Goal: Transaction & Acquisition: Purchase product/service

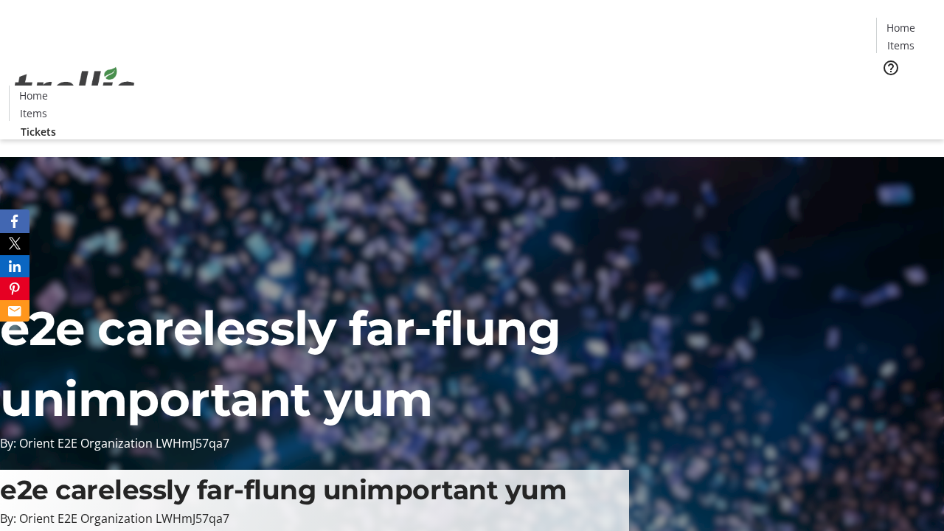
click at [888, 86] on span "Tickets" at bounding box center [905, 93] width 35 height 15
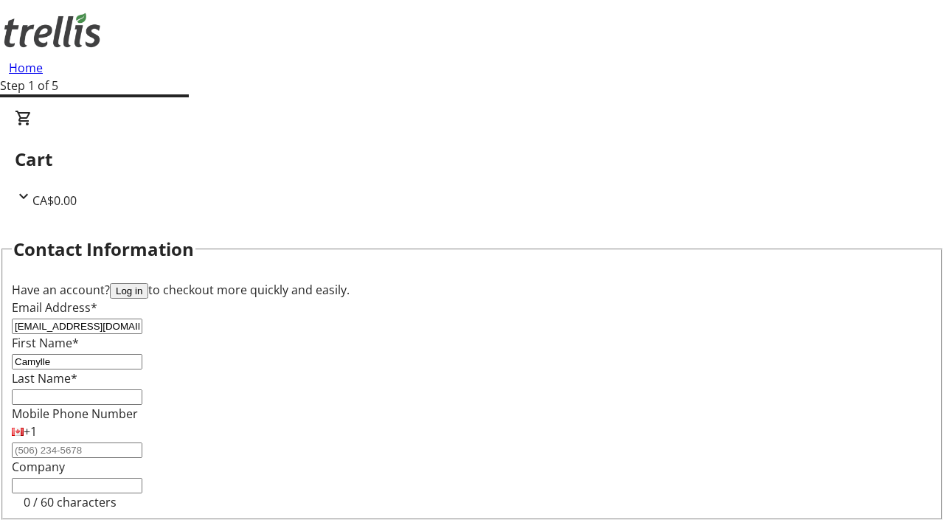
type input "Camylle"
type input "[PERSON_NAME]"
